Goal: Navigation & Orientation: Find specific page/section

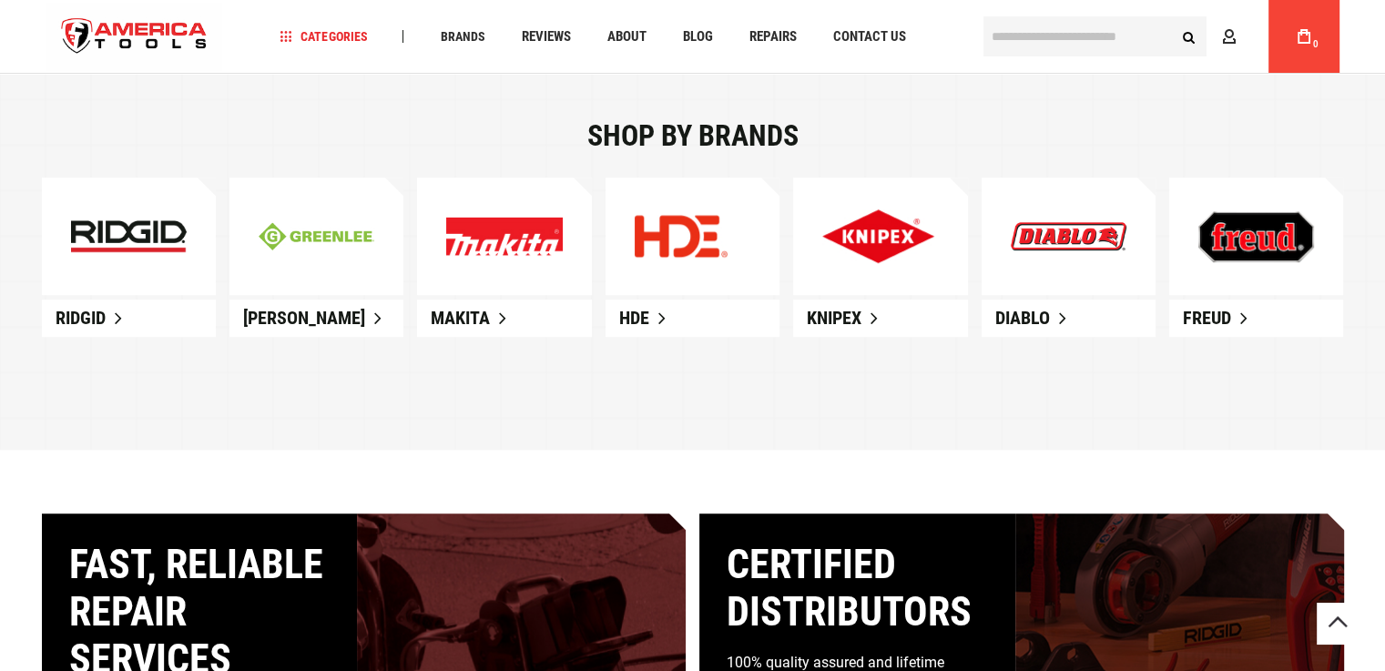
scroll to position [1112, 0]
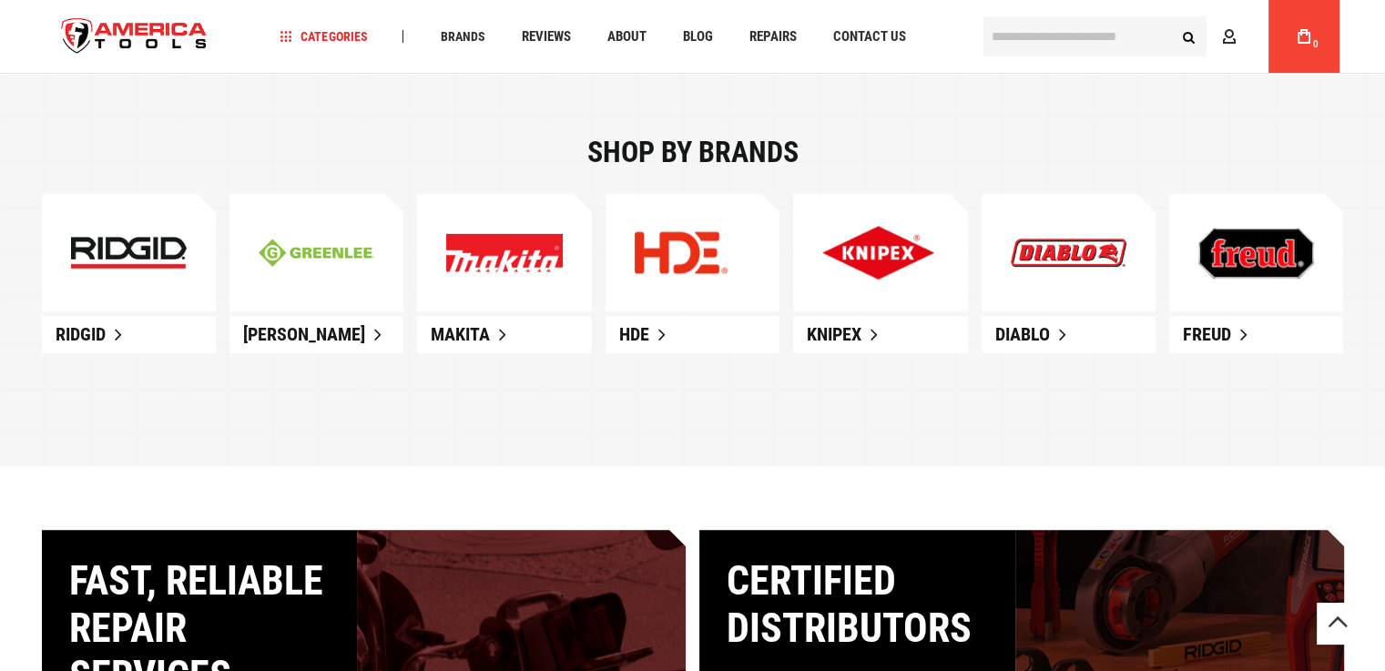
click at [856, 291] on link at bounding box center [880, 253] width 174 height 118
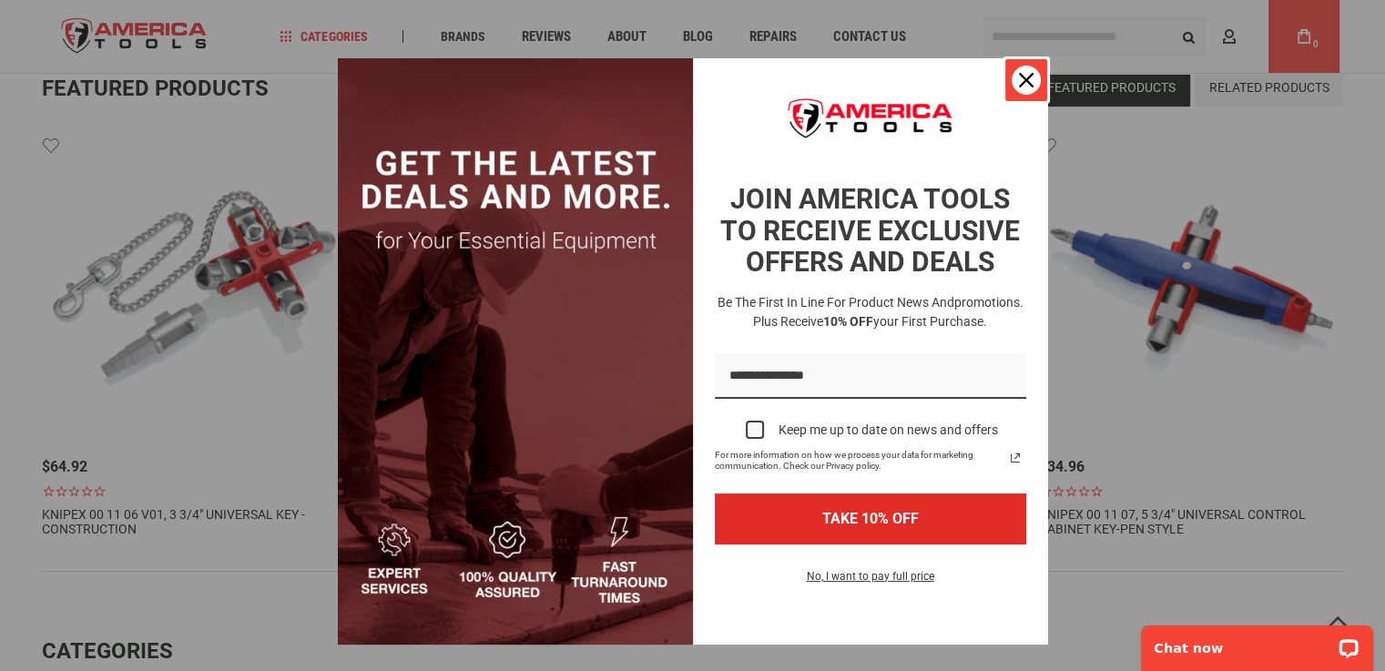
click at [1019, 73] on icon "close icon" at bounding box center [1026, 80] width 15 height 15
